Goal: Information Seeking & Learning: Learn about a topic

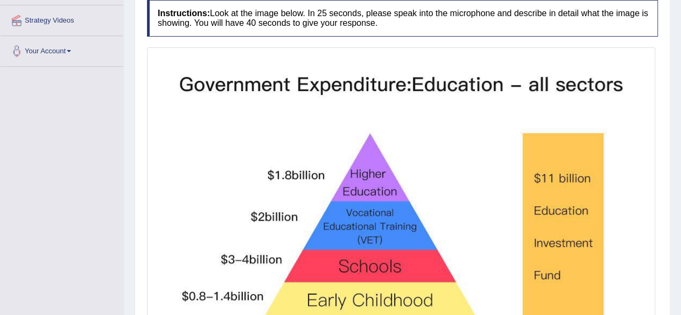
scroll to position [322, 0]
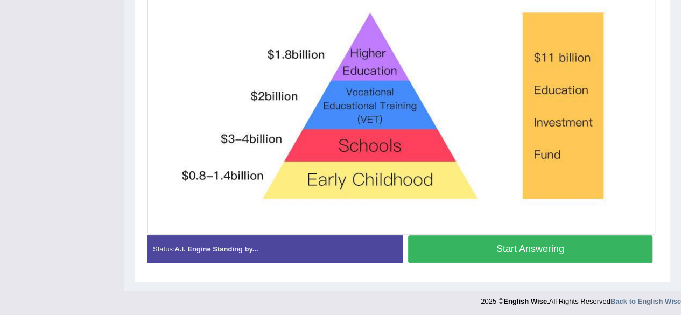
click at [507, 252] on button "Start Answering" at bounding box center [530, 248] width 245 height 27
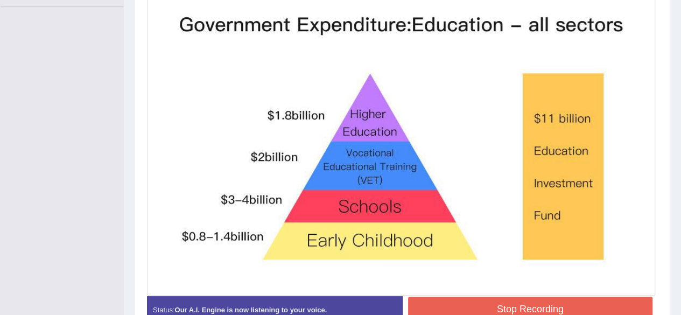
scroll to position [288, 0]
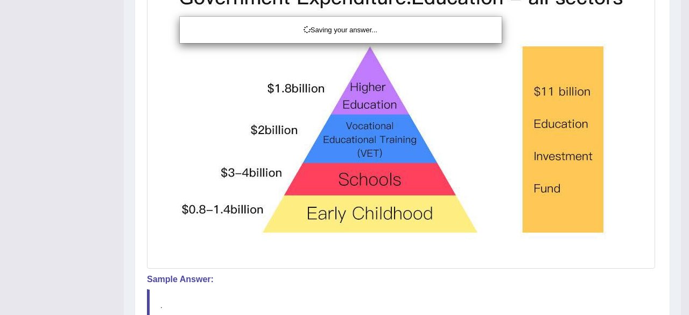
drag, startPoint x: 689, startPoint y: 185, endPoint x: 689, endPoint y: 198, distance: 12.9
click at [681, 198] on div "Saving your answer..." at bounding box center [344, 157] width 689 height 315
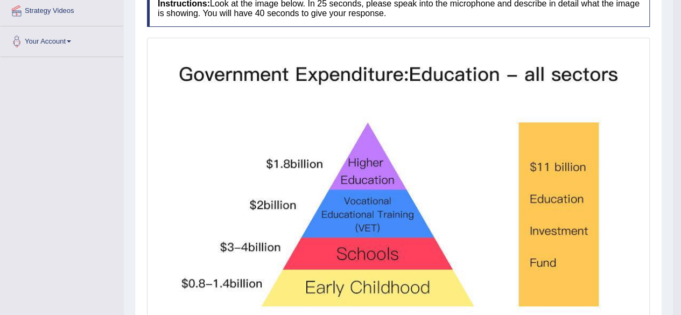
scroll to position [76, 0]
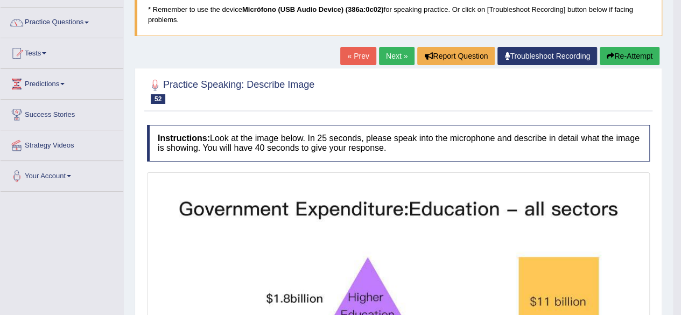
click at [405, 57] on link "Next »" at bounding box center [397, 56] width 36 height 18
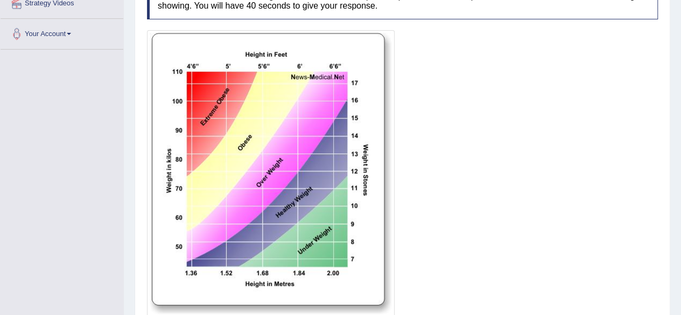
scroll to position [233, 0]
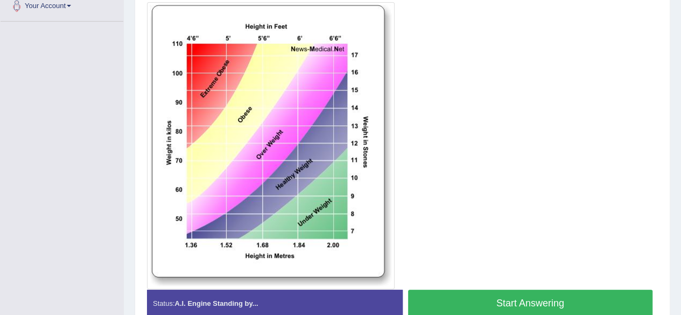
scroll to position [294, 0]
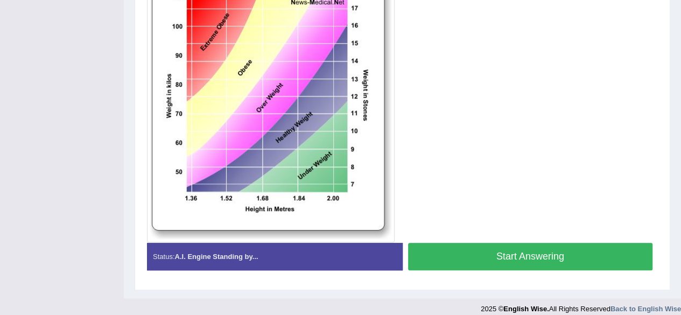
click at [561, 253] on button "Start Answering" at bounding box center [530, 256] width 245 height 27
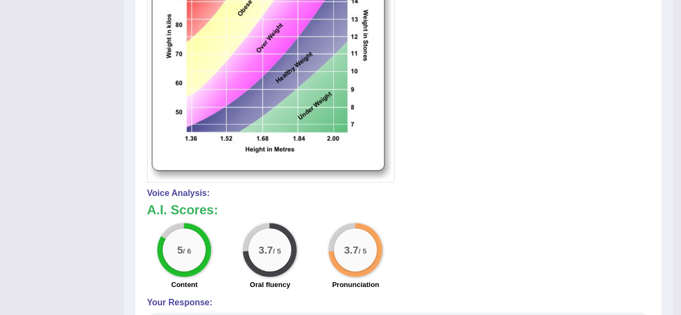
scroll to position [97, 0]
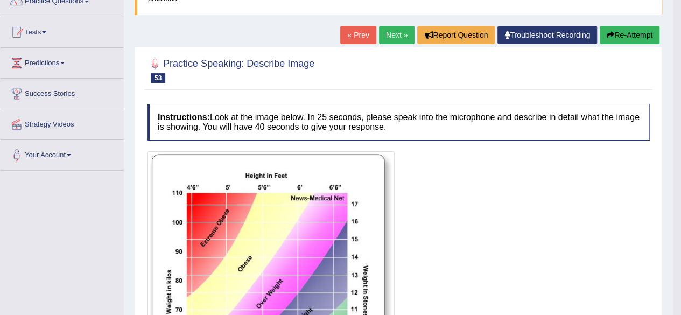
click at [640, 39] on button "Re-Attempt" at bounding box center [630, 35] width 60 height 18
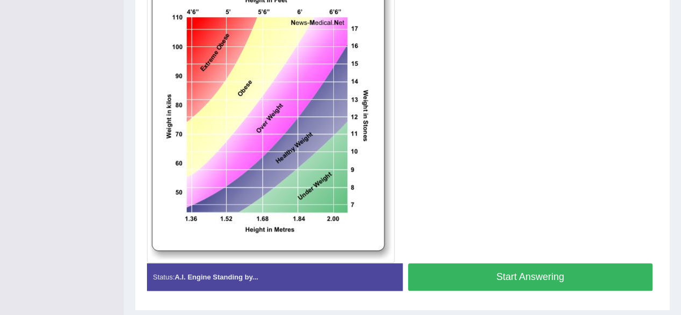
scroll to position [315, 0]
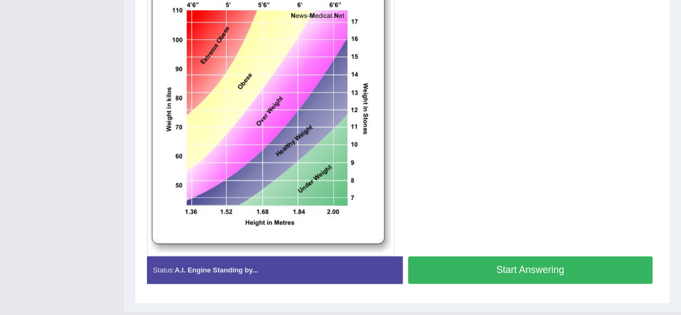
click at [555, 271] on button "Start Answering" at bounding box center [530, 269] width 245 height 27
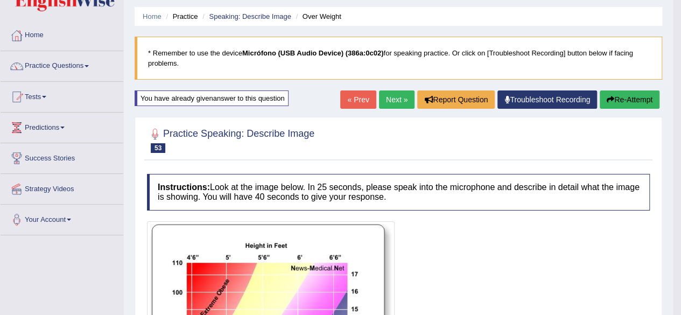
scroll to position [0, 0]
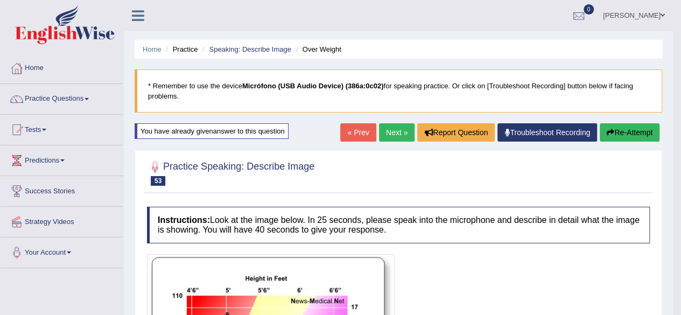
drag, startPoint x: 689, startPoint y: 184, endPoint x: 688, endPoint y: 78, distance: 105.6
click at [681, 78] on html "Toggle navigation Home Practice Questions Speaking Practice Read Aloud Repeat S…" at bounding box center [340, 157] width 681 height 315
click at [391, 133] on link "Next »" at bounding box center [397, 132] width 36 height 18
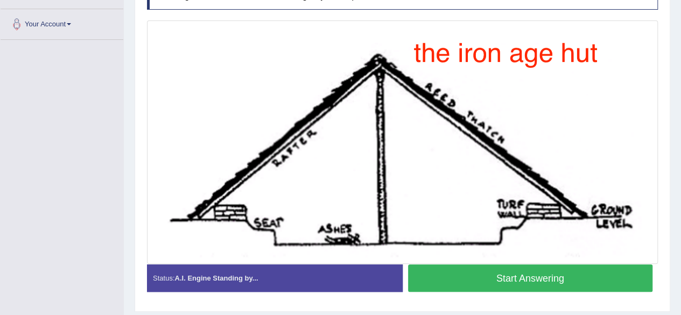
scroll to position [212, 0]
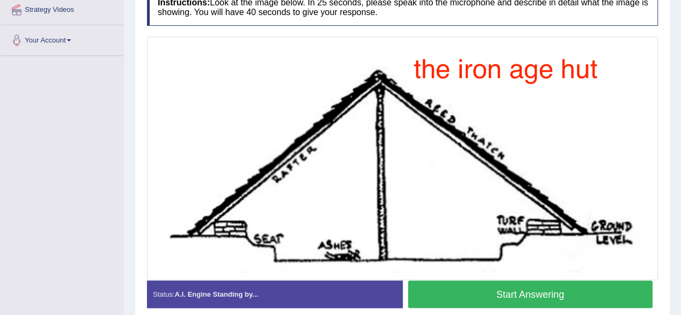
scroll to position [211, 0]
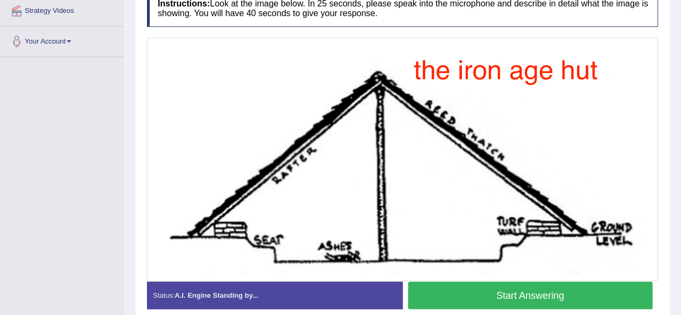
click at [558, 295] on button "Start Answering" at bounding box center [530, 295] width 245 height 27
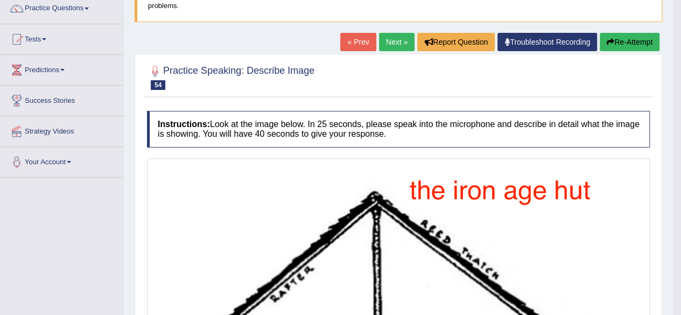
scroll to position [0, 0]
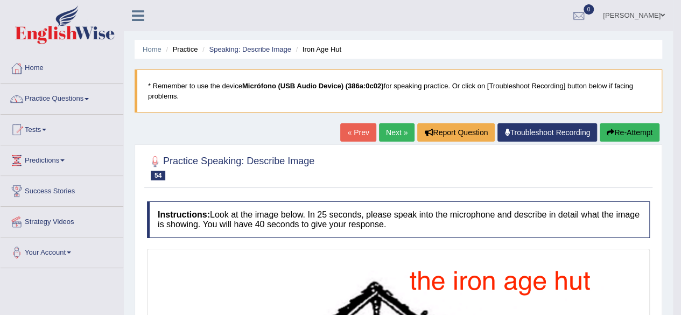
click at [392, 129] on link "Next »" at bounding box center [397, 132] width 36 height 18
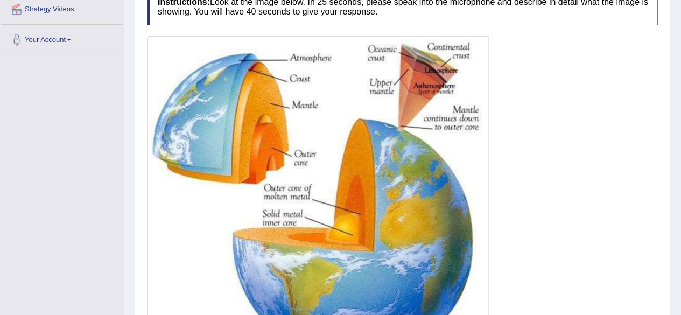
scroll to position [216, 0]
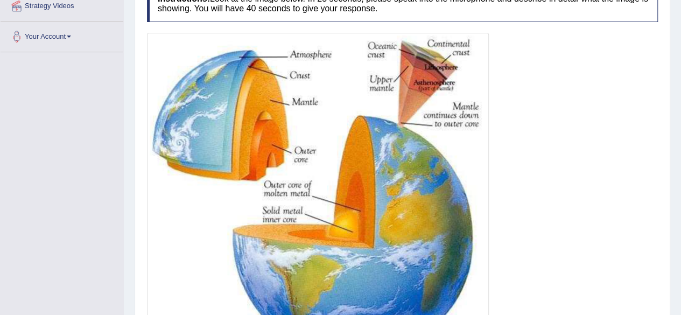
click at [267, 120] on img at bounding box center [318, 199] width 337 height 326
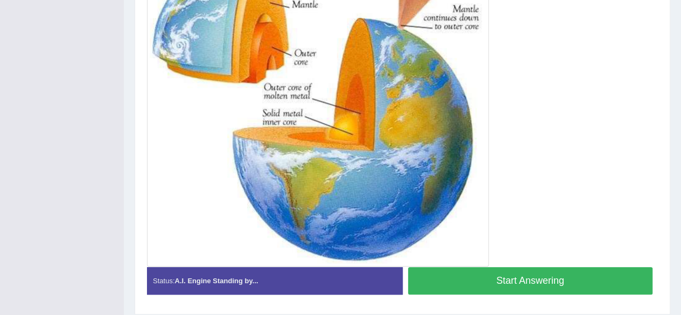
scroll to position [346, 0]
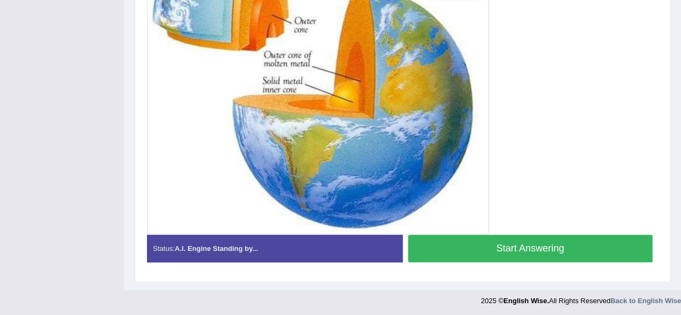
click at [580, 247] on button "Start Answering" at bounding box center [530, 248] width 245 height 27
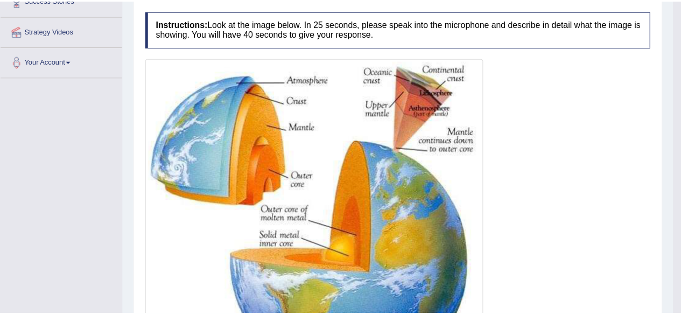
scroll to position [196, 0]
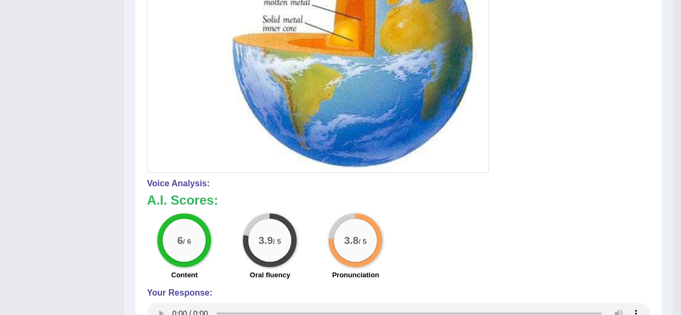
scroll to position [69, 0]
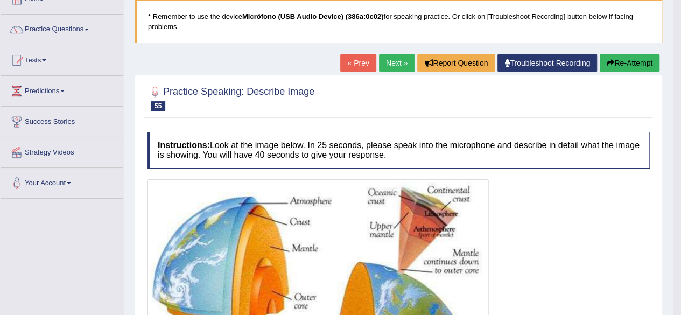
click at [395, 57] on link "Next »" at bounding box center [397, 63] width 36 height 18
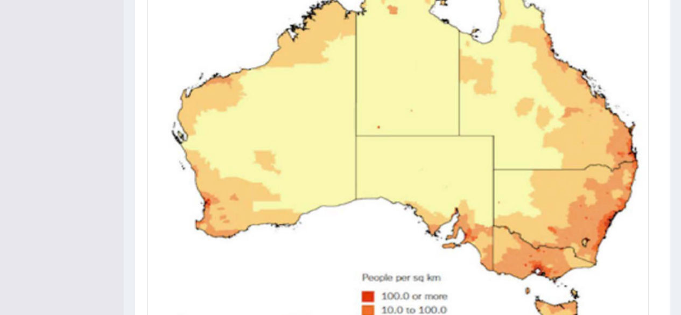
drag, startPoint x: 689, startPoint y: 117, endPoint x: 668, endPoint y: 239, distance: 123.5
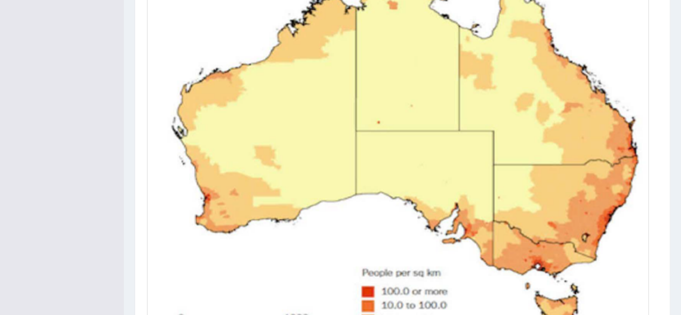
drag, startPoint x: 668, startPoint y: 239, endPoint x: 672, endPoint y: 280, distance: 41.1
click at [672, 280] on div "Home Practice Speaking: Describe Image Australian Population Density * Remember…" at bounding box center [403, 54] width 558 height 768
drag, startPoint x: 673, startPoint y: 278, endPoint x: 683, endPoint y: 310, distance: 32.9
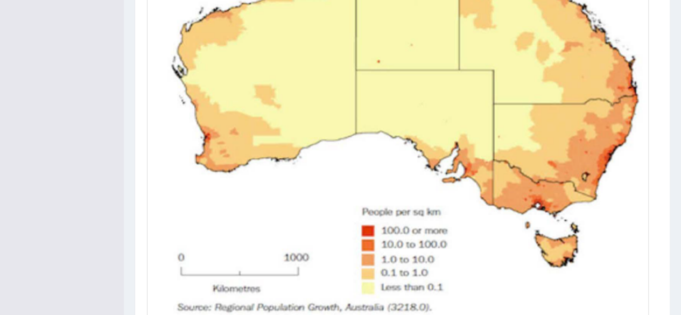
scroll to position [393, 0]
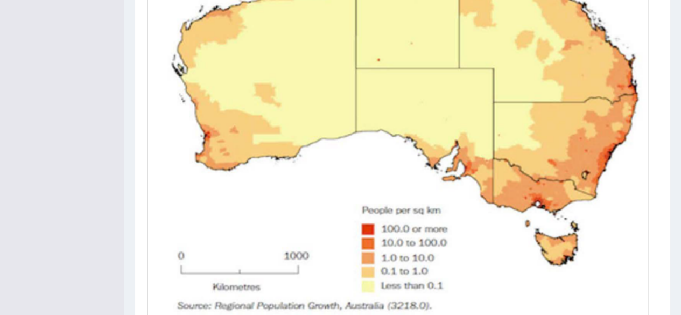
click at [206, 134] on img at bounding box center [398, 88] width 497 height 458
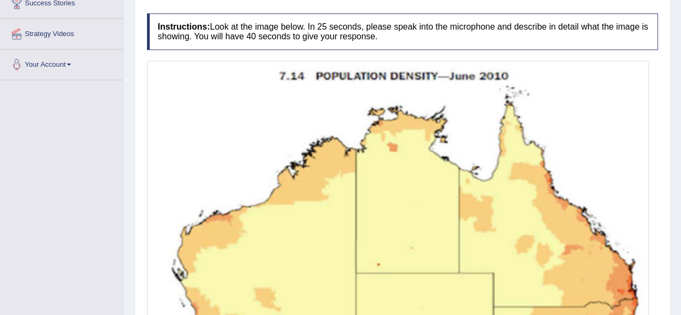
click at [163, 112] on img at bounding box center [398, 293] width 497 height 458
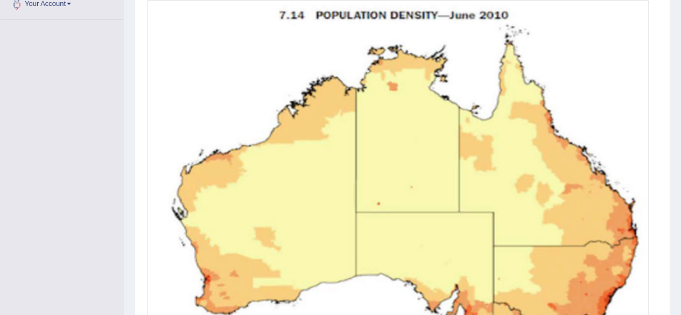
scroll to position [252, 0]
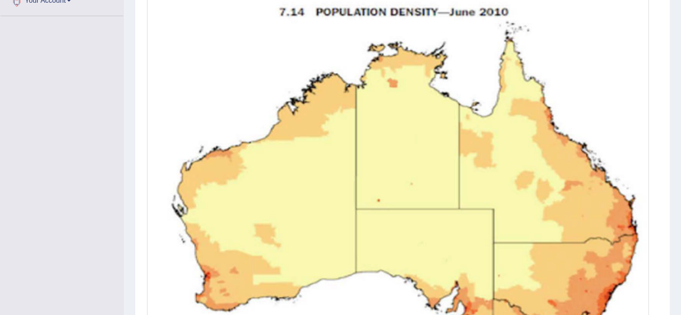
click at [539, 195] on img at bounding box center [398, 228] width 497 height 458
click at [361, 211] on img at bounding box center [398, 228] width 497 height 458
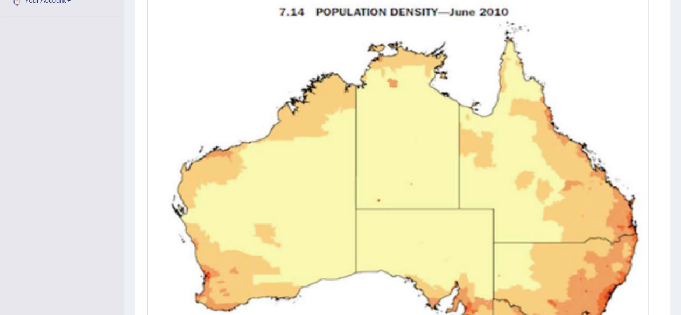
click at [361, 211] on img at bounding box center [398, 228] width 497 height 458
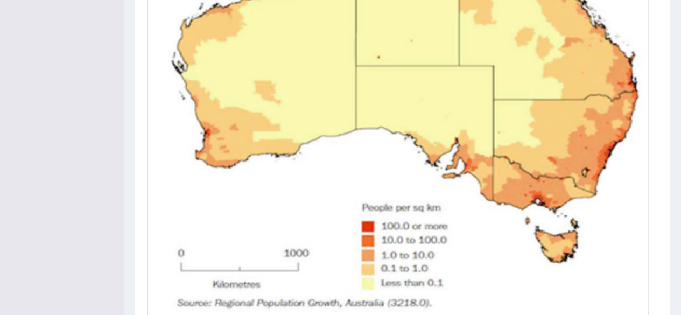
scroll to position [396, 0]
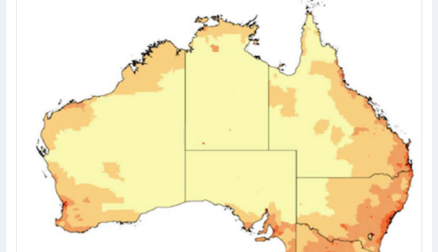
scroll to position [257, 0]
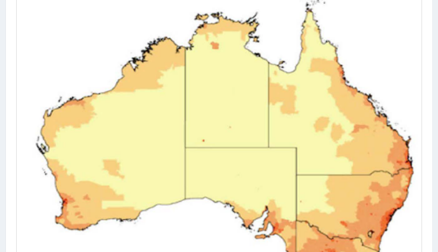
click at [59, 83] on img at bounding box center [218, 163] width 401 height 370
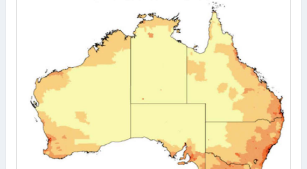
scroll to position [296, 0]
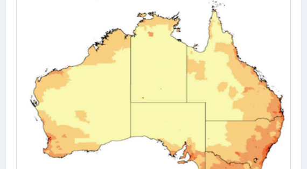
click at [9, 38] on div "Practice Speaking: Describe Image 56 Australian Population Density Instructions…" at bounding box center [153, 85] width 296 height 391
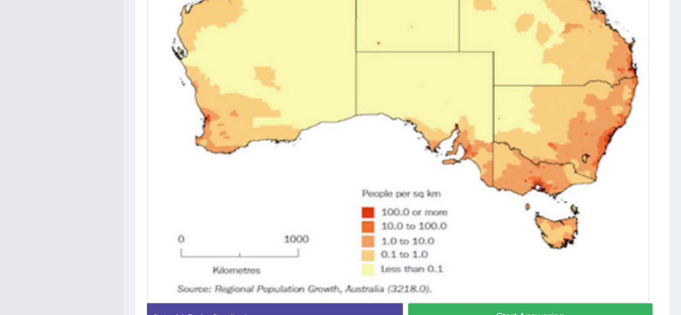
scroll to position [413, 0]
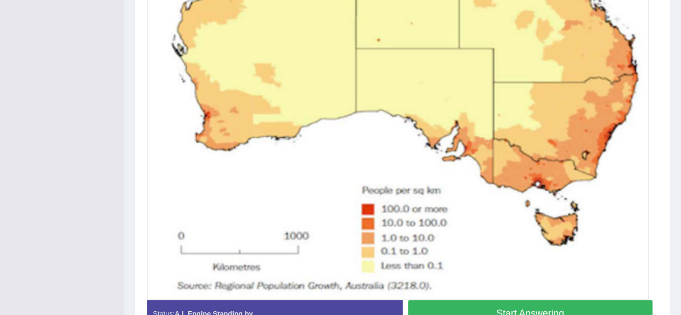
click at [552, 305] on button "Start Answering" at bounding box center [530, 313] width 245 height 27
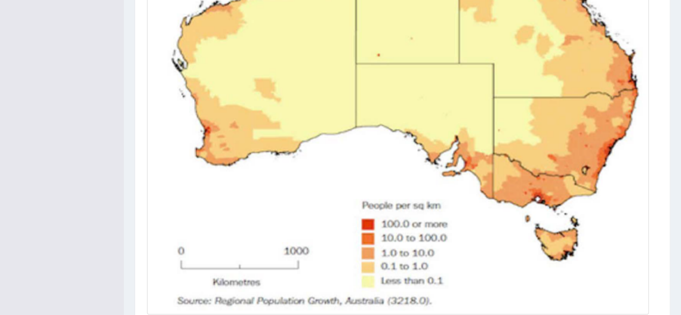
scroll to position [488, 0]
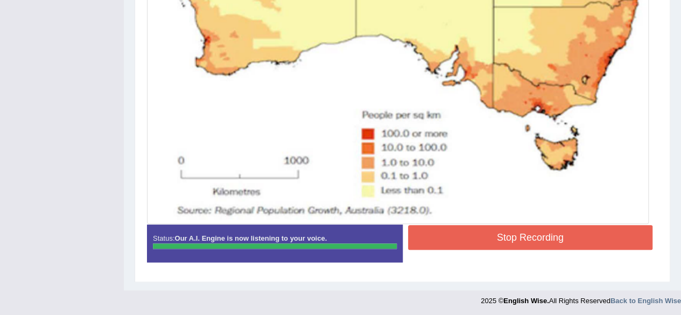
drag, startPoint x: 689, startPoint y: 197, endPoint x: 689, endPoint y: 237, distance: 40.4
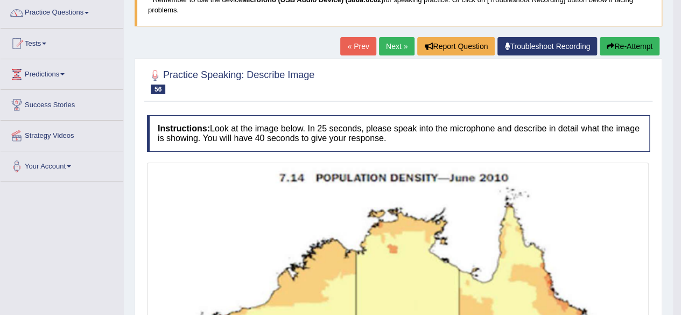
scroll to position [81, 0]
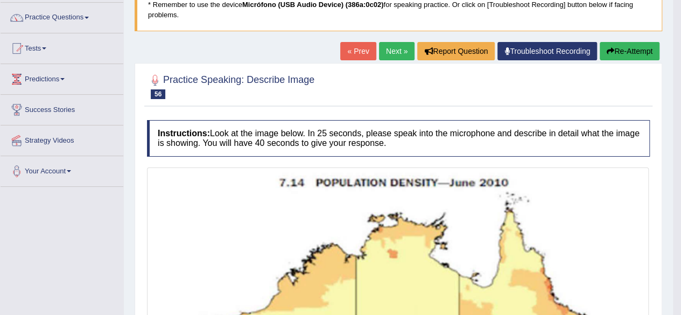
click at [640, 52] on button "Re-Attempt" at bounding box center [630, 51] width 60 height 18
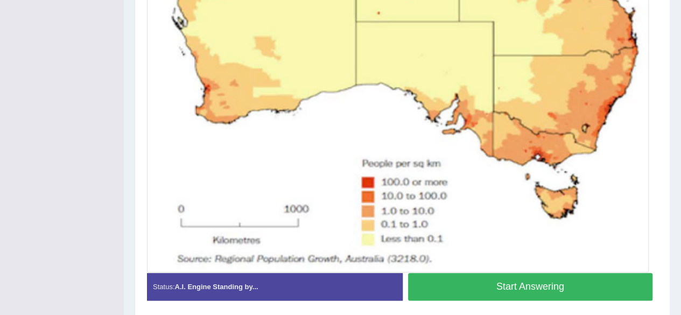
scroll to position [479, 0]
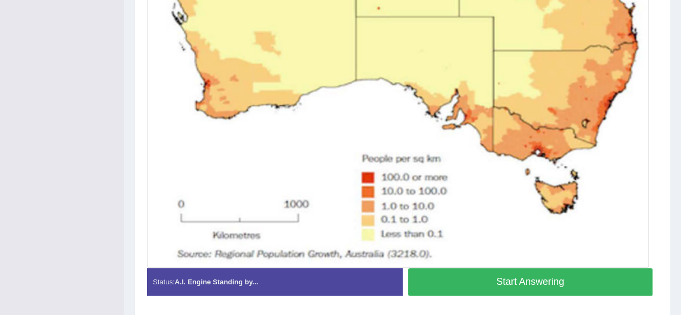
click at [563, 281] on button "Start Answering" at bounding box center [530, 281] width 245 height 27
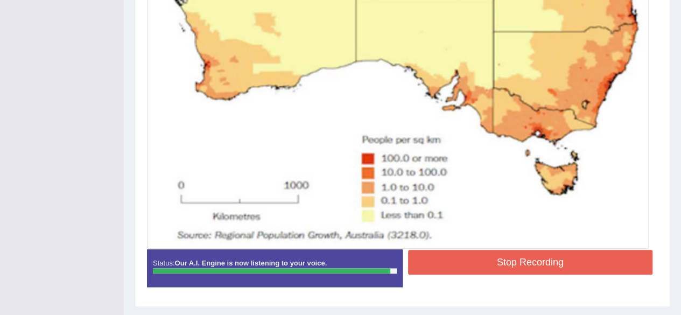
scroll to position [471, 0]
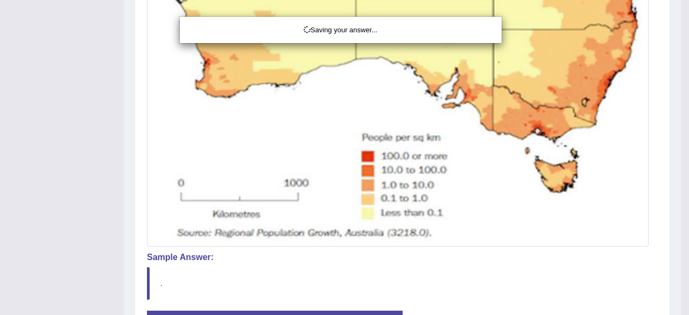
drag, startPoint x: 689, startPoint y: 203, endPoint x: 689, endPoint y: 223, distance: 20.5
click at [681, 224] on div "Saving your answer..." at bounding box center [344, 157] width 689 height 315
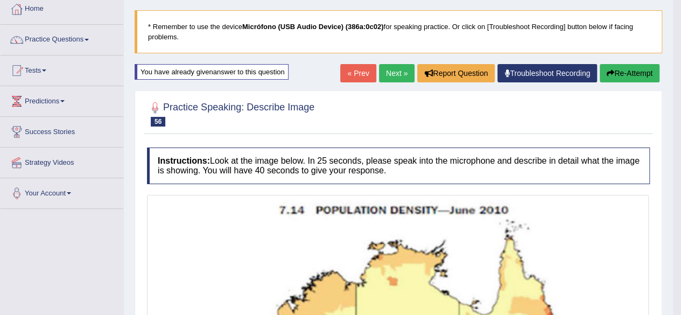
scroll to position [47, 0]
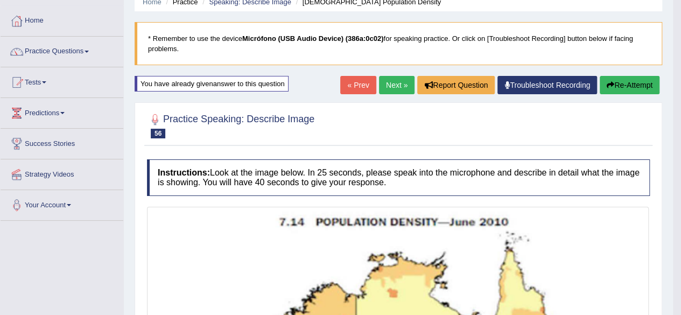
click at [640, 85] on button "Re-Attempt" at bounding box center [630, 85] width 60 height 18
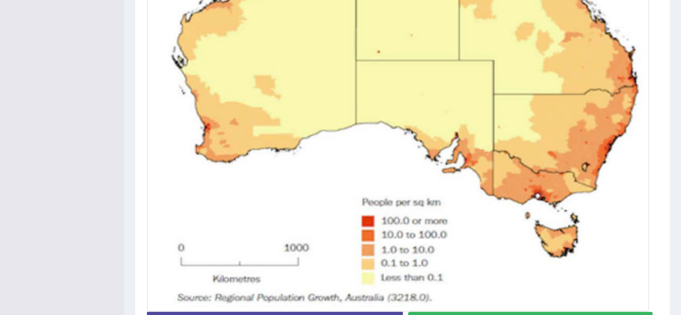
scroll to position [478, 0]
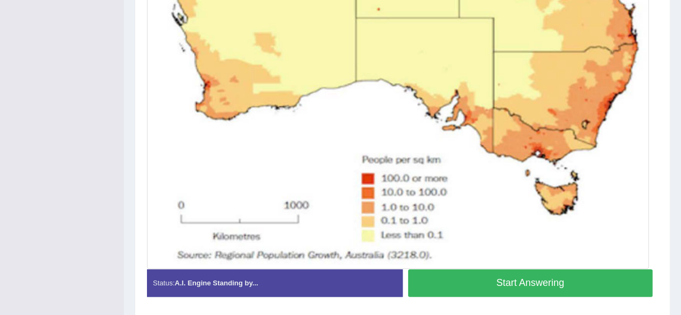
click at [664, 243] on div "Practice Speaking: Describe Image 56 [DEMOGRAPHIC_DATA] Population Density Inst…" at bounding box center [403, 8] width 536 height 615
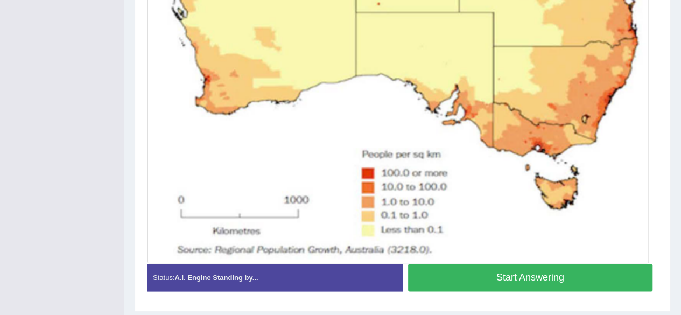
scroll to position [491, 0]
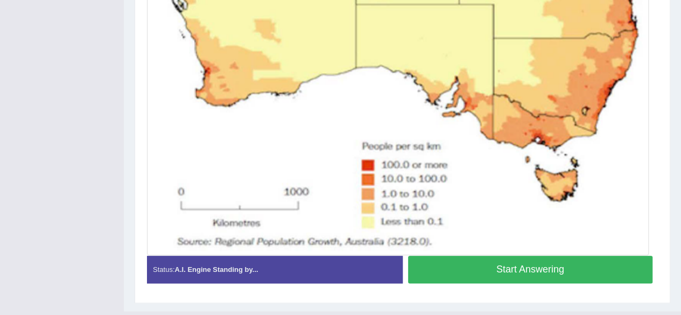
click at [584, 271] on button "Start Answering" at bounding box center [530, 269] width 245 height 27
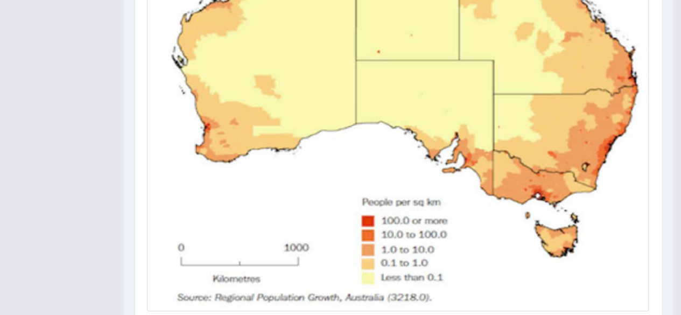
scroll to position [358, 0]
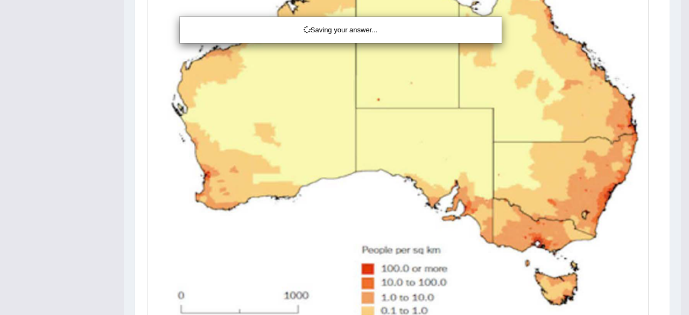
drag, startPoint x: 687, startPoint y: 182, endPoint x: 619, endPoint y: 177, distance: 68.5
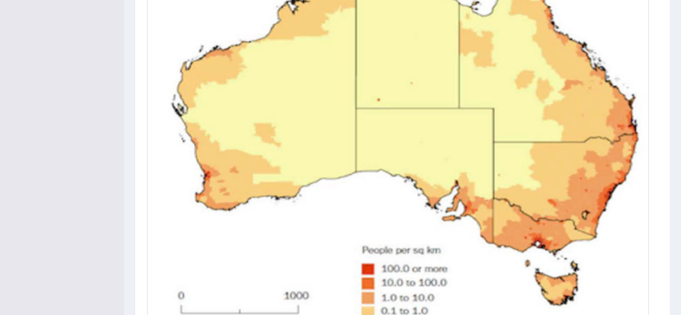
drag, startPoint x: 689, startPoint y: 186, endPoint x: 689, endPoint y: 240, distance: 53.9
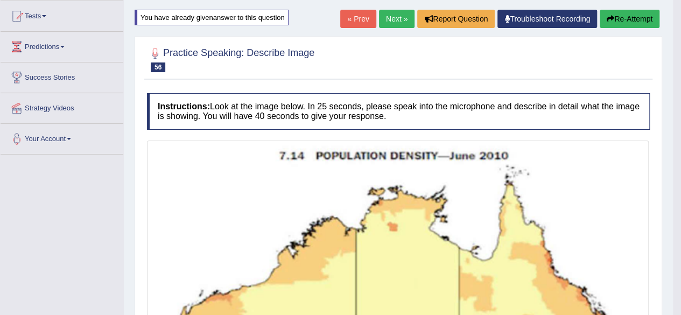
scroll to position [121, 0]
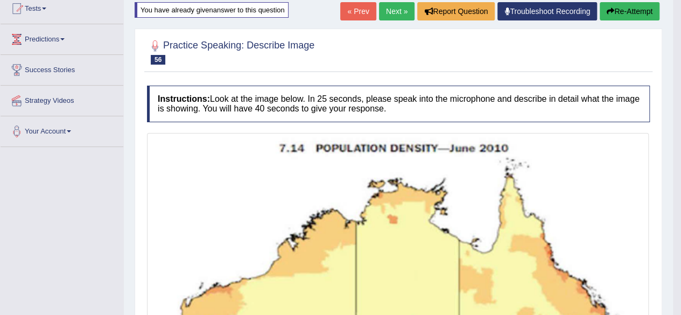
click at [629, 17] on button "Re-Attempt" at bounding box center [630, 11] width 60 height 18
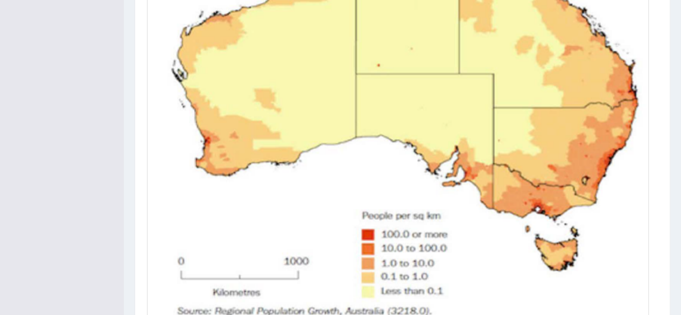
scroll to position [442, 0]
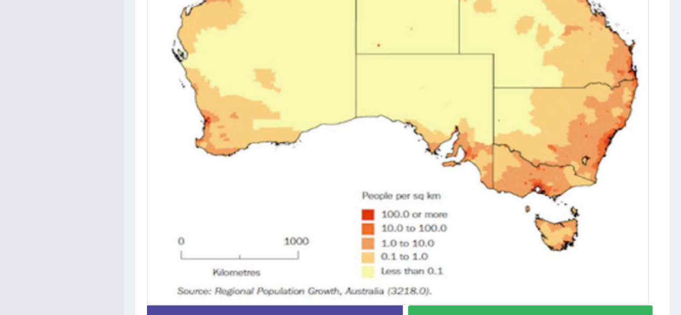
click at [549, 309] on button "Start Answering" at bounding box center [530, 318] width 245 height 27
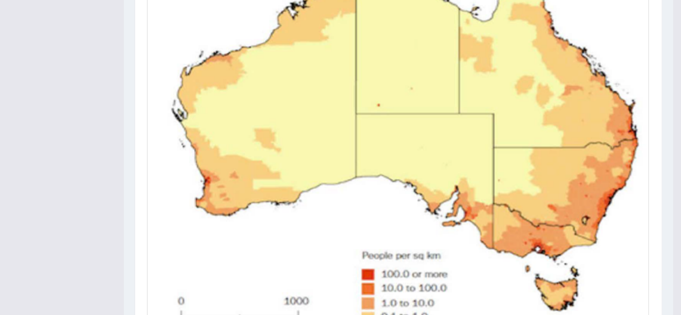
scroll to position [9, 0]
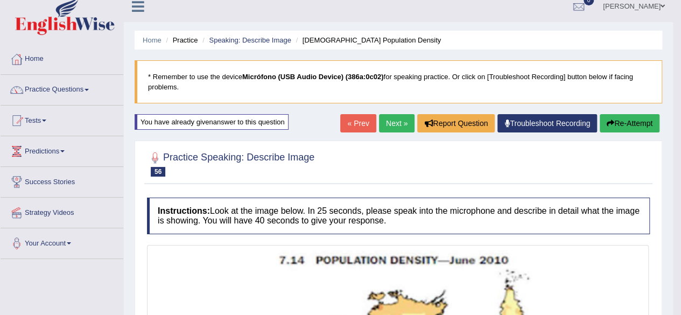
click at [391, 125] on link "Next »" at bounding box center [397, 123] width 36 height 18
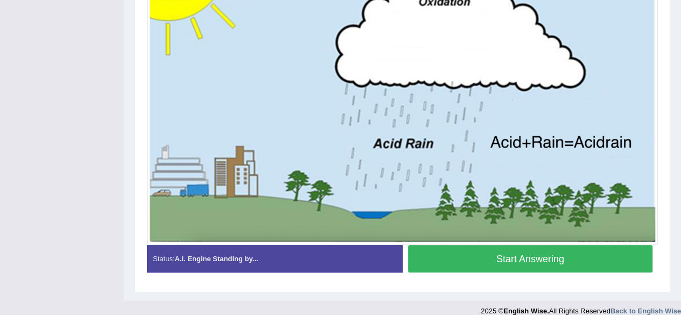
scroll to position [311, 0]
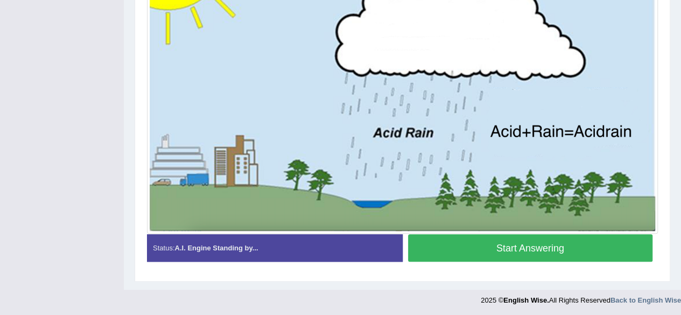
click at [553, 250] on button "Start Answering" at bounding box center [530, 247] width 245 height 27
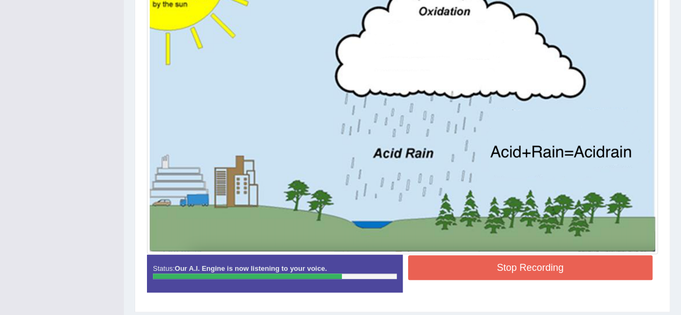
scroll to position [295, 0]
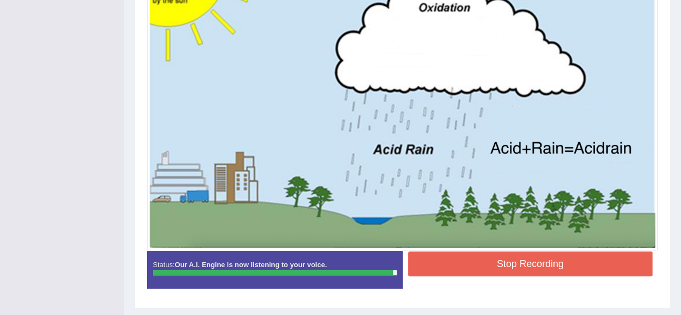
click at [593, 256] on button "Stop Recording" at bounding box center [530, 264] width 245 height 25
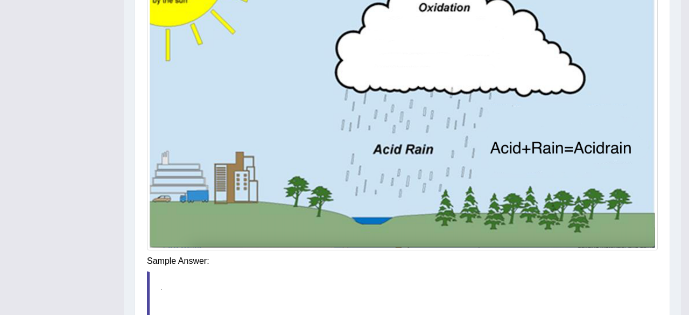
drag, startPoint x: 689, startPoint y: 217, endPoint x: 689, endPoint y: 264, distance: 47.9
click at [0, 0] on div "Saving your answer..." at bounding box center [0, 0] width 0 height 0
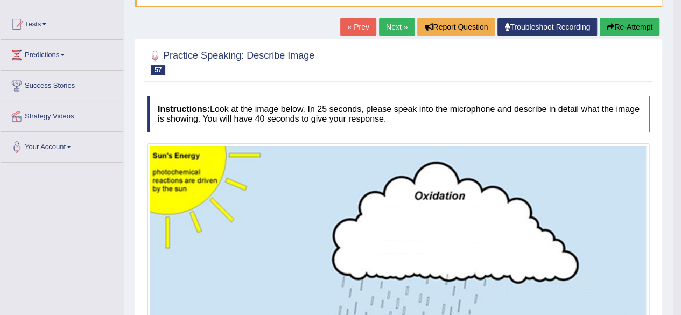
scroll to position [97, 0]
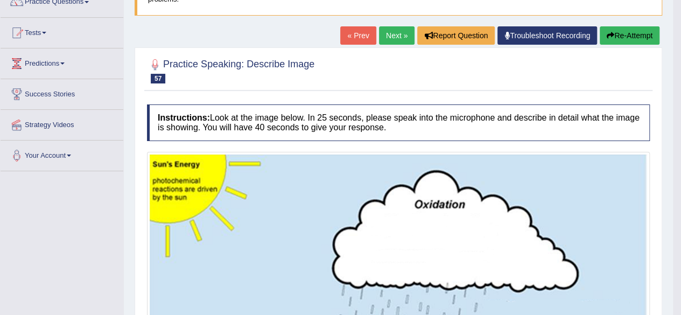
click at [645, 40] on button "Re-Attempt" at bounding box center [630, 35] width 60 height 18
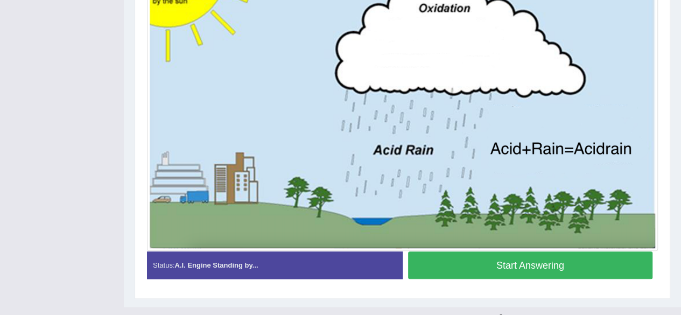
scroll to position [340, 0]
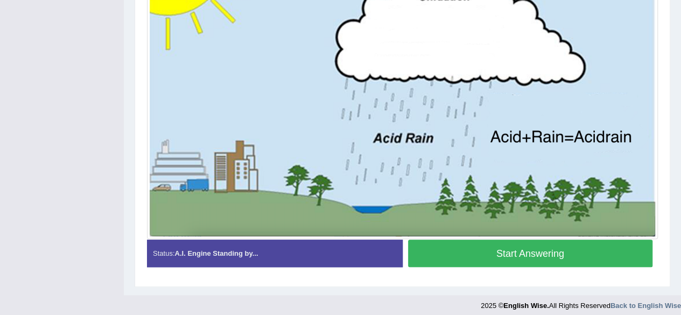
click at [584, 248] on button "Start Answering" at bounding box center [530, 253] width 245 height 27
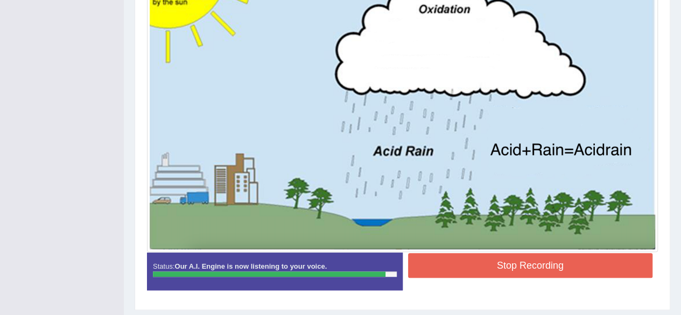
scroll to position [297, 0]
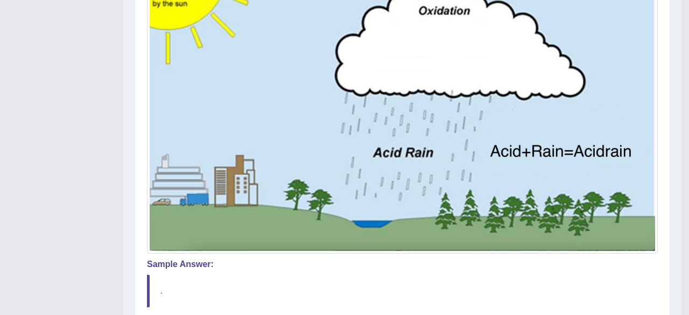
drag, startPoint x: 689, startPoint y: 246, endPoint x: 689, endPoint y: 299, distance: 53.9
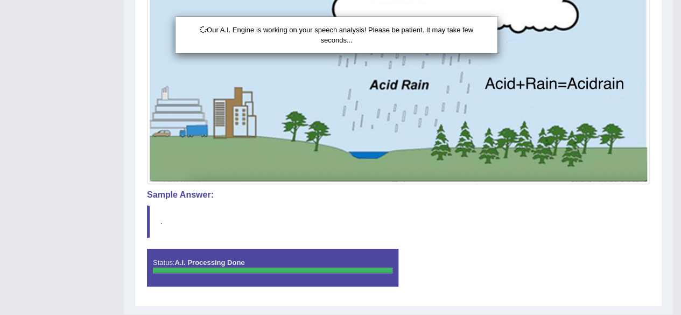
scroll to position [386, 0]
